Goal: Obtain resource: Obtain resource

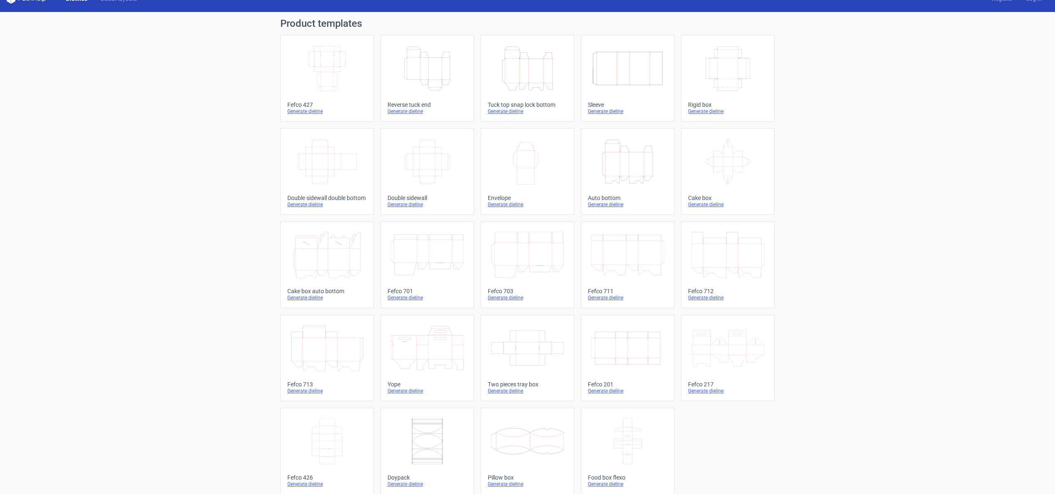
scroll to position [21, 0]
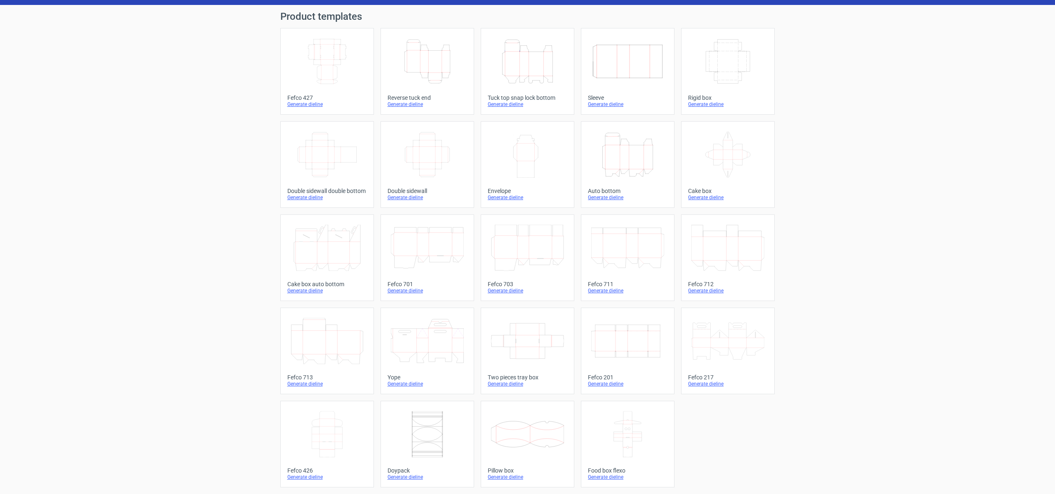
click at [335, 49] on icon "Width Depth Height" at bounding box center [327, 61] width 73 height 46
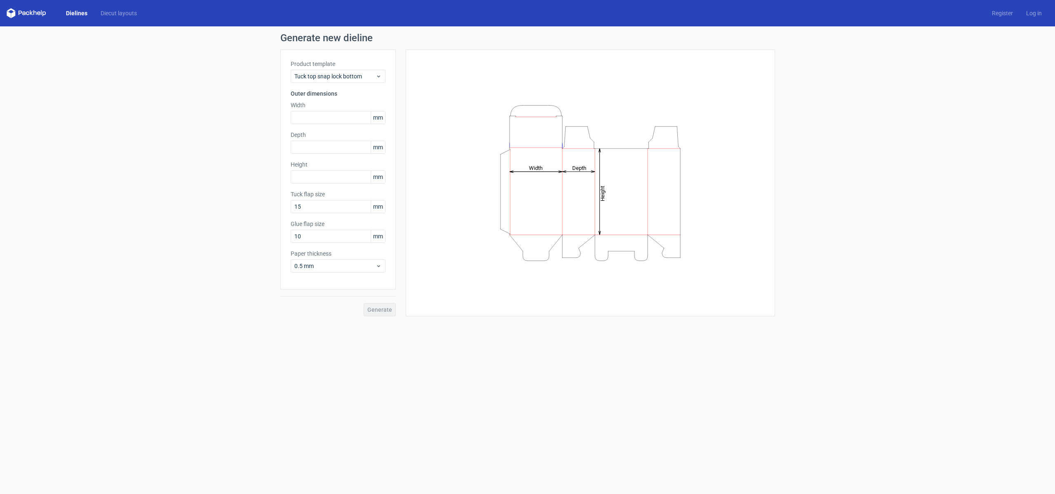
click at [39, 14] on icon at bounding box center [27, 13] width 40 height 10
click at [35, 15] on icon at bounding box center [27, 13] width 40 height 10
